Goal: Browse casually: Explore the website without a specific task or goal

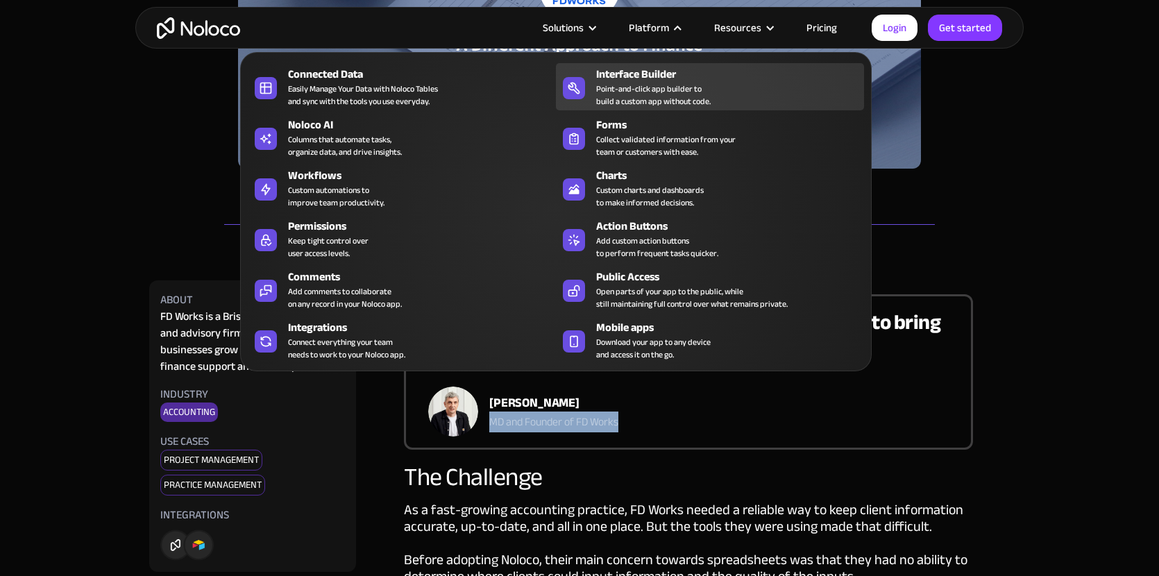
click at [646, 90] on div "Point-and-click app builder to build a custom app without code." at bounding box center [653, 95] width 115 height 25
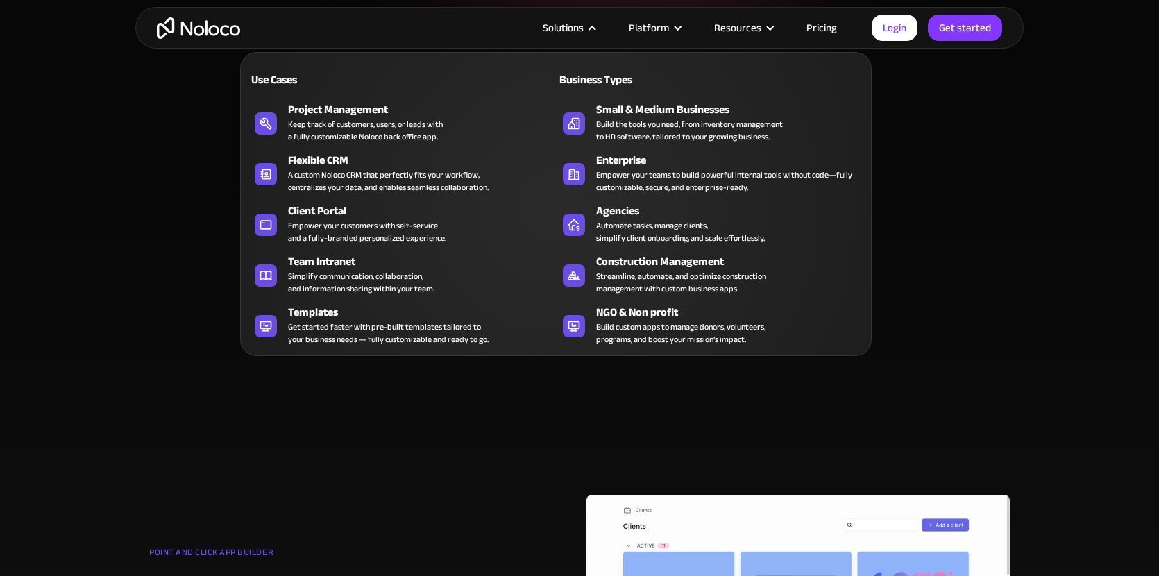
scroll to position [360, 0]
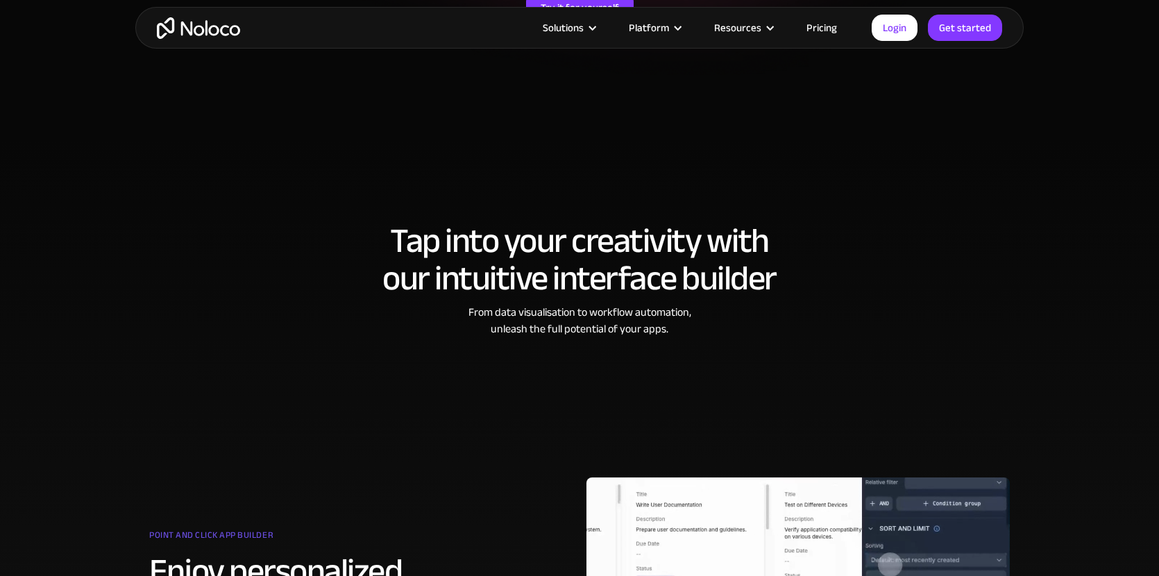
click at [212, 36] on img "home" at bounding box center [198, 28] width 83 height 22
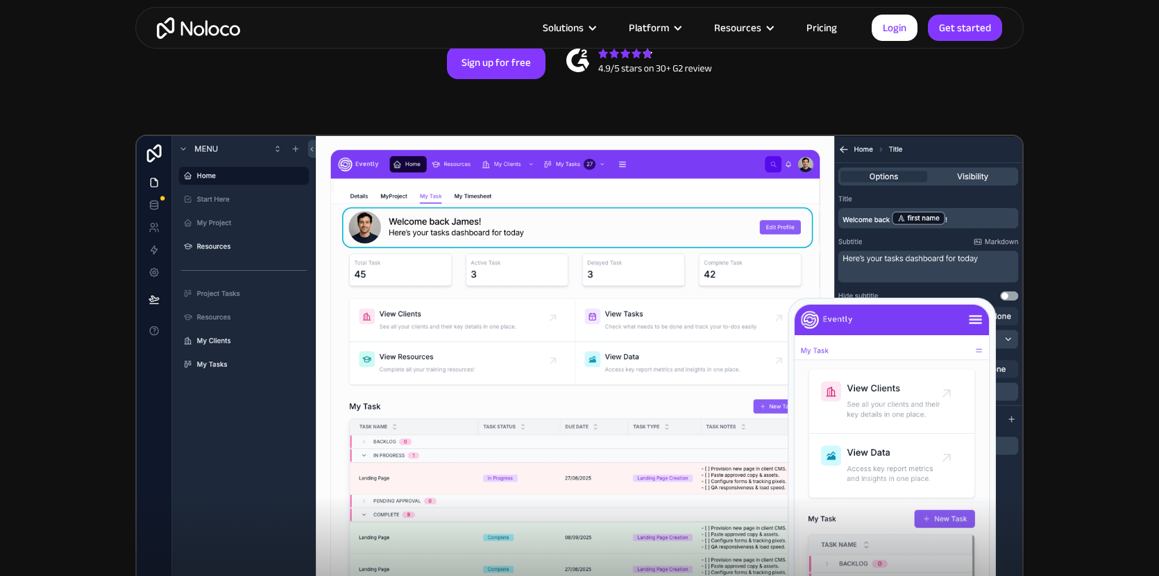
scroll to position [315, 0]
